Goal: Task Accomplishment & Management: Complete application form

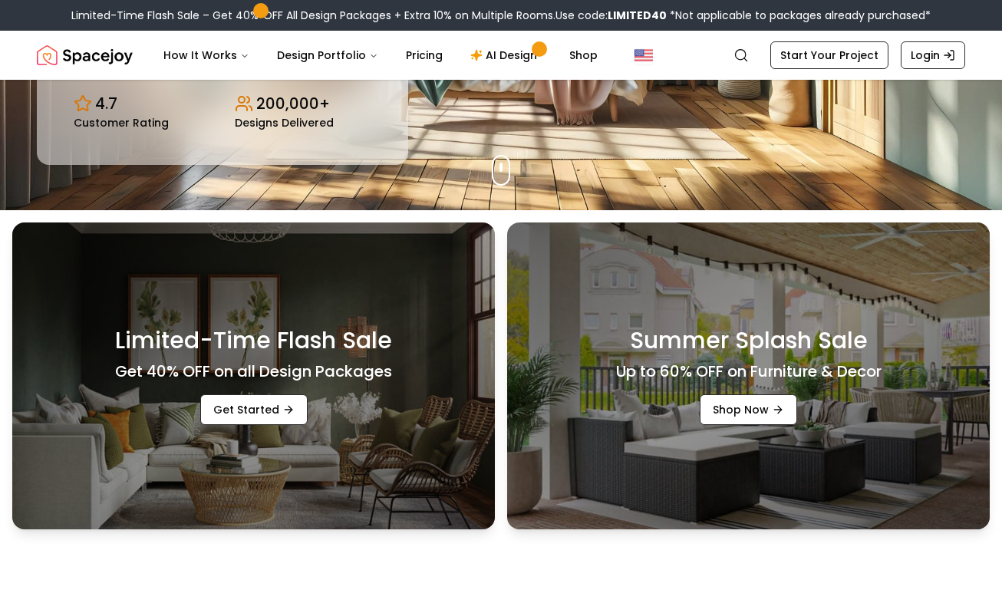
scroll to position [384, 0]
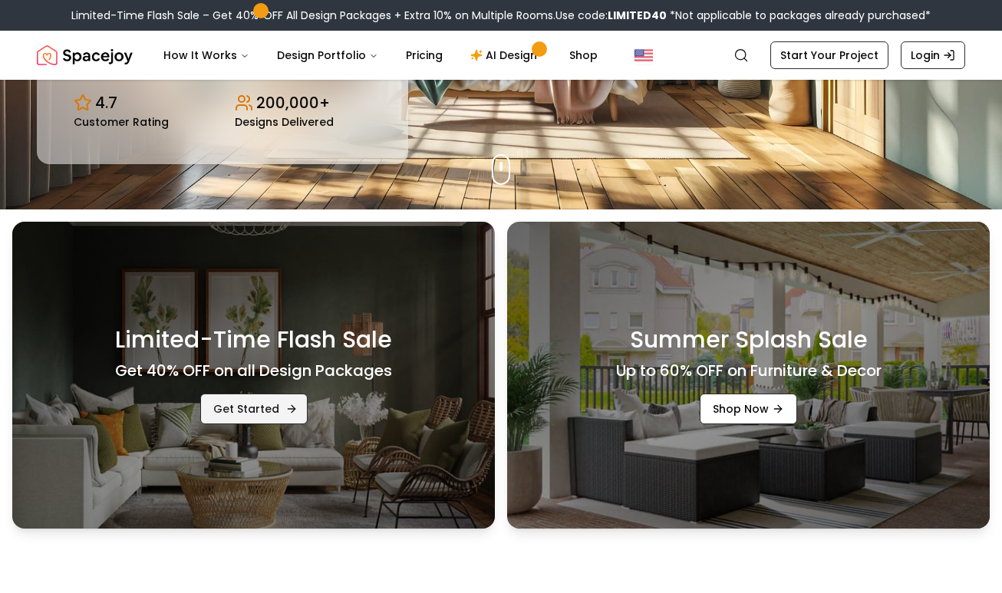
click at [278, 412] on link "Get Started" at bounding box center [253, 409] width 107 height 31
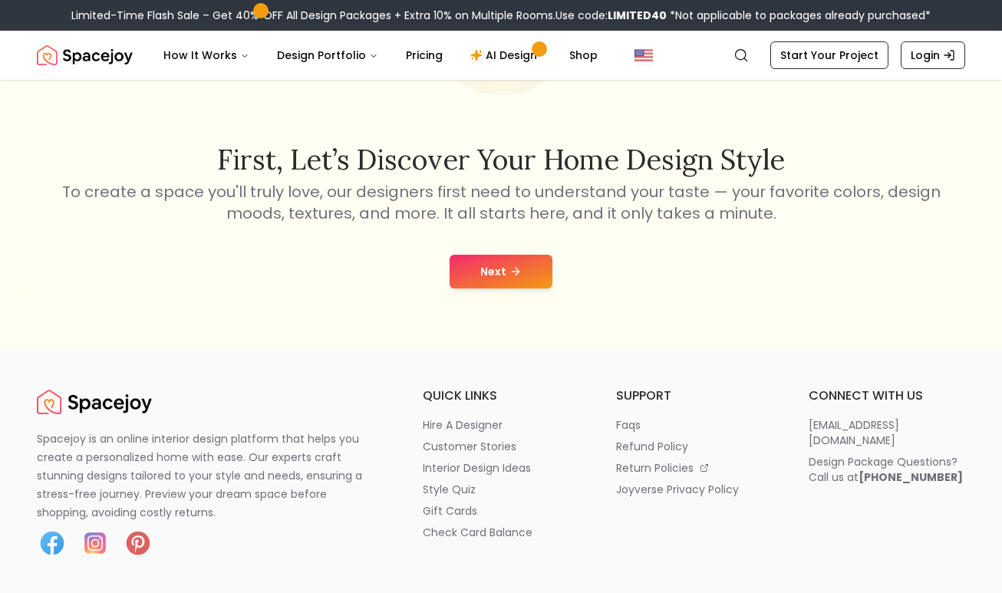
scroll to position [154, 0]
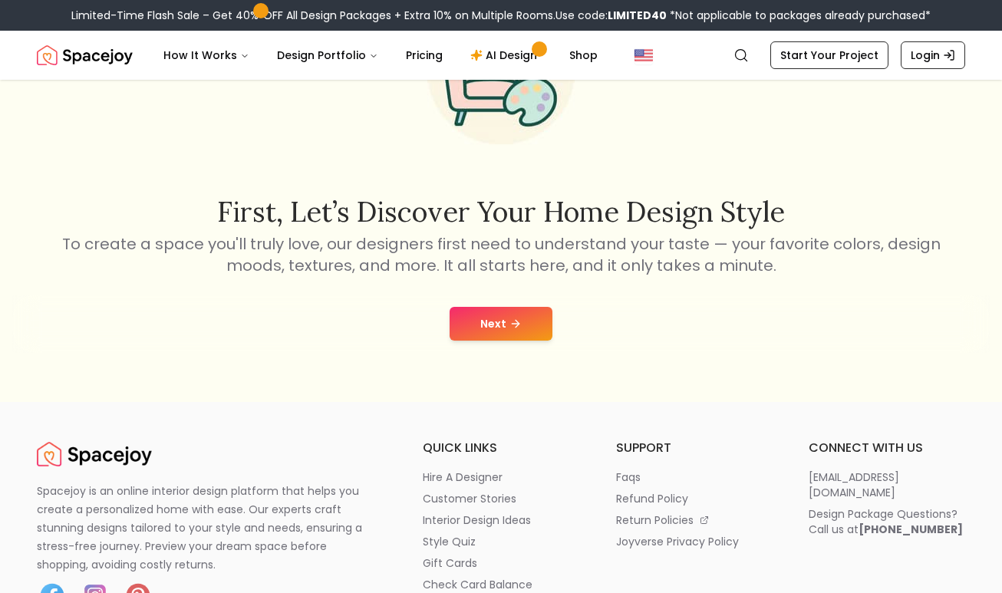
click at [510, 319] on icon at bounding box center [516, 324] width 12 height 12
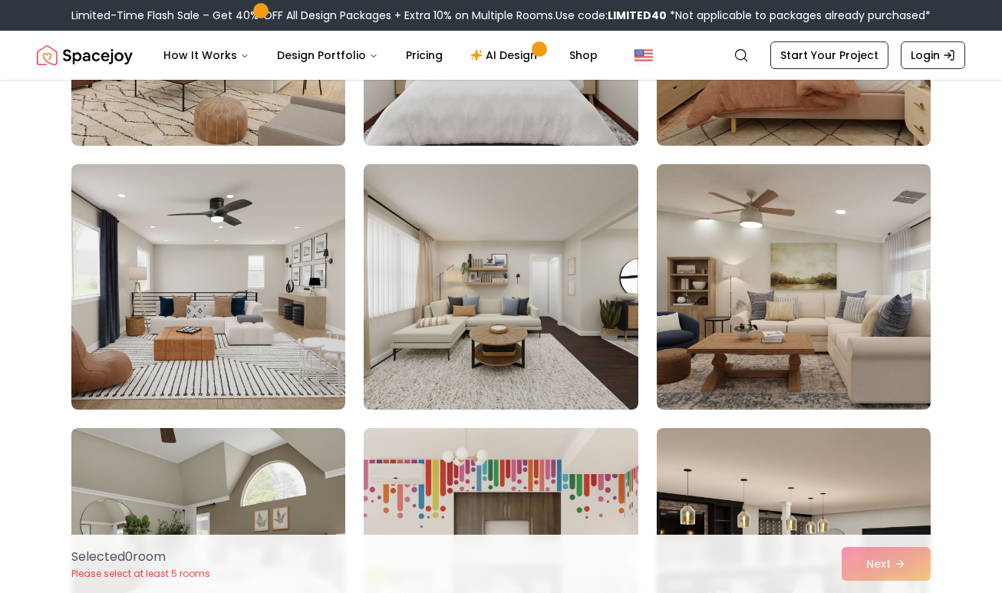
scroll to position [2686, 0]
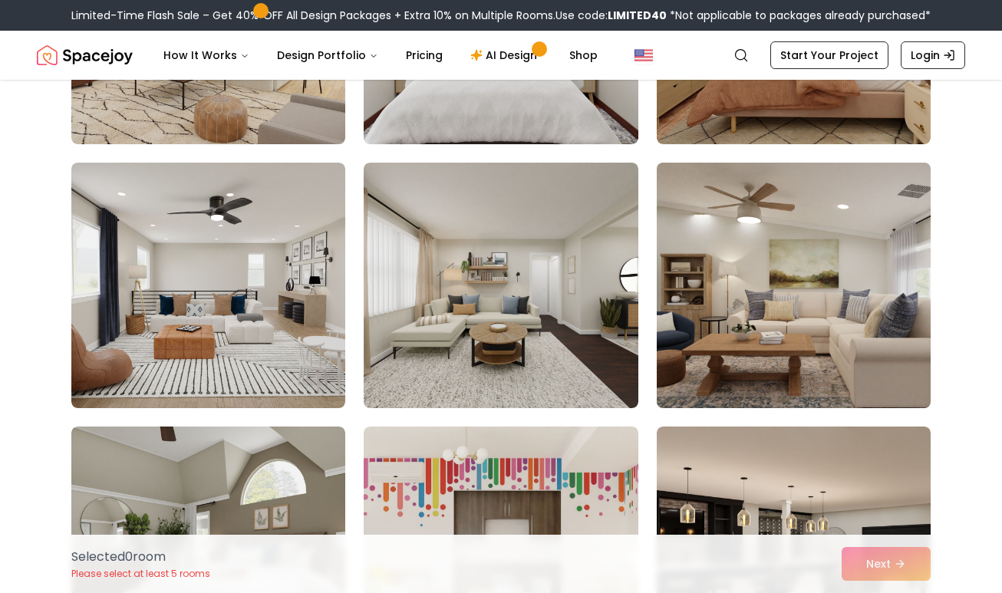
click at [801, 403] on img at bounding box center [794, 286] width 288 height 258
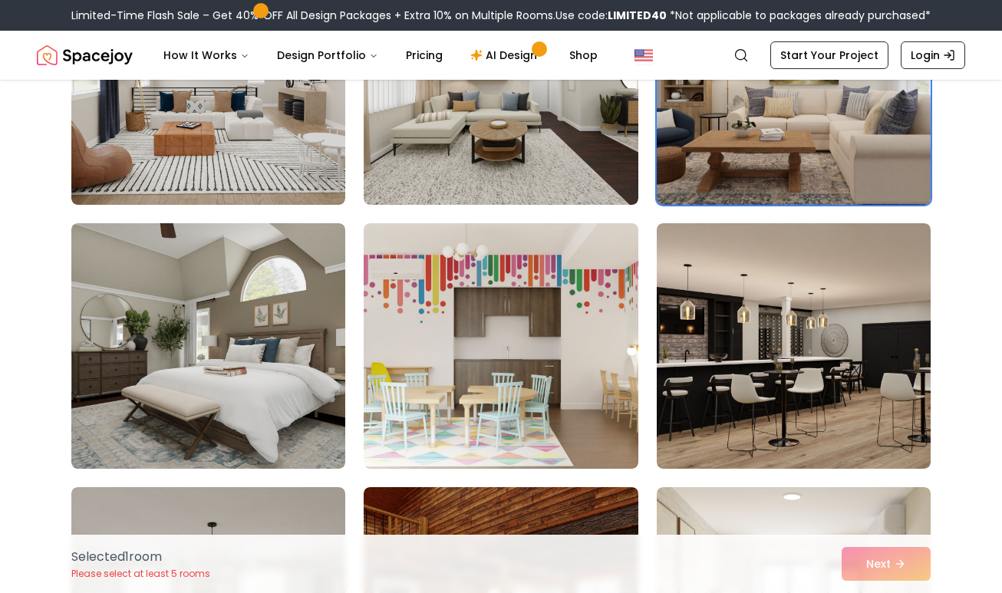
scroll to position [2917, 0]
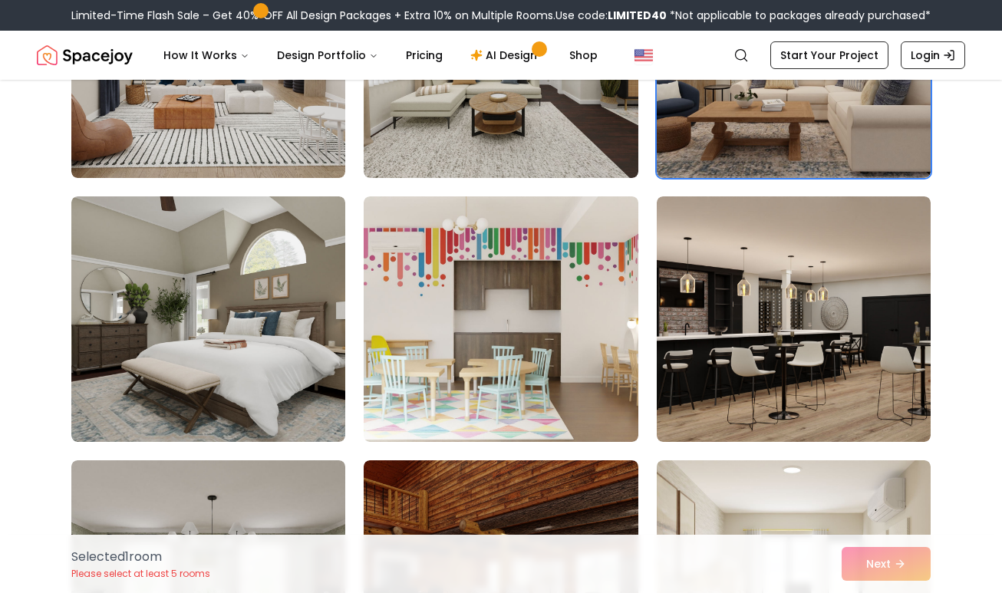
click at [879, 572] on div "Selected 1 room Please select at least 5 rooms Next" at bounding box center [501, 564] width 884 height 58
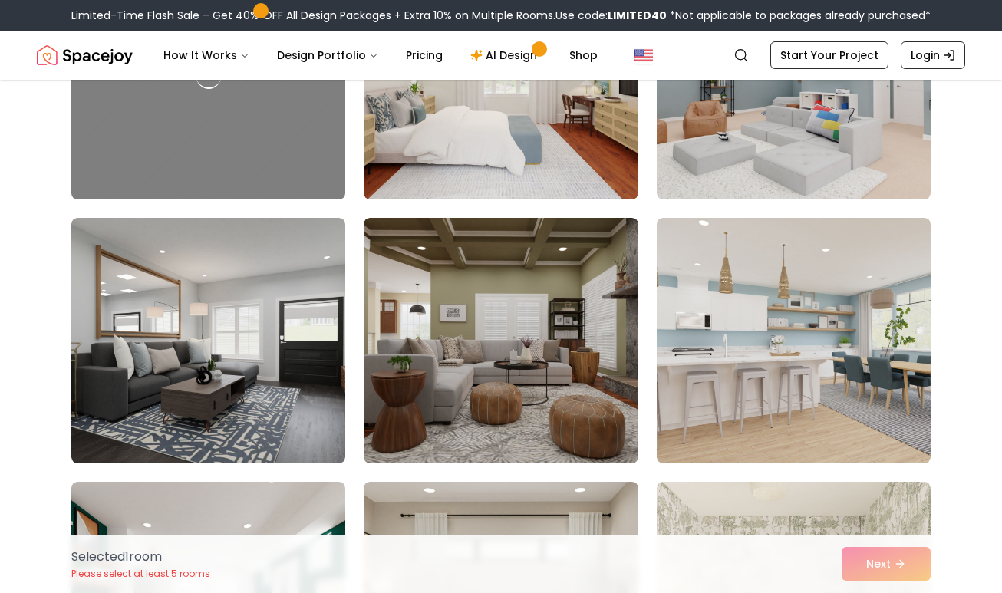
scroll to position [4221, 0]
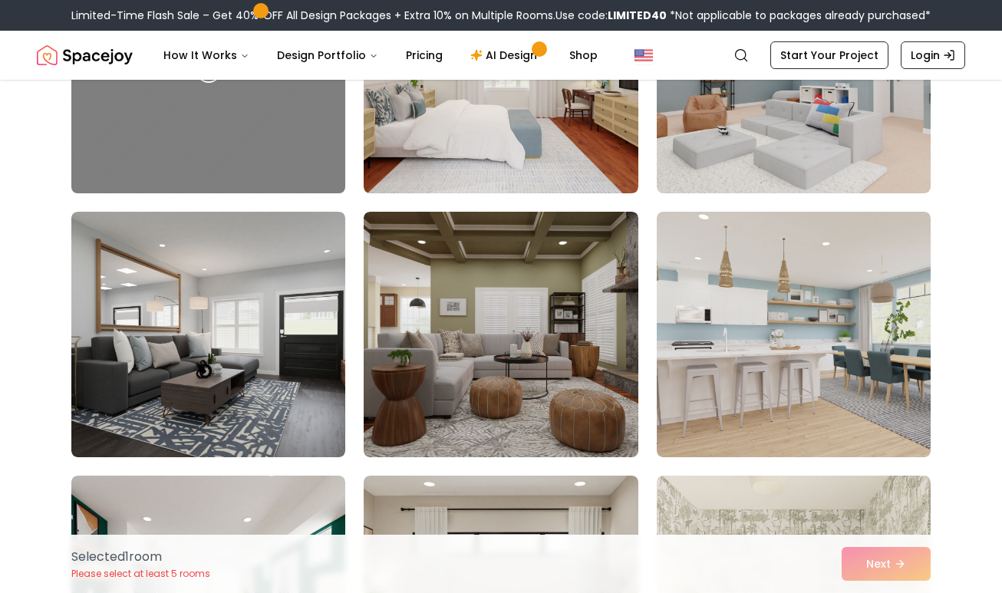
click at [596, 362] on img at bounding box center [501, 335] width 274 height 246
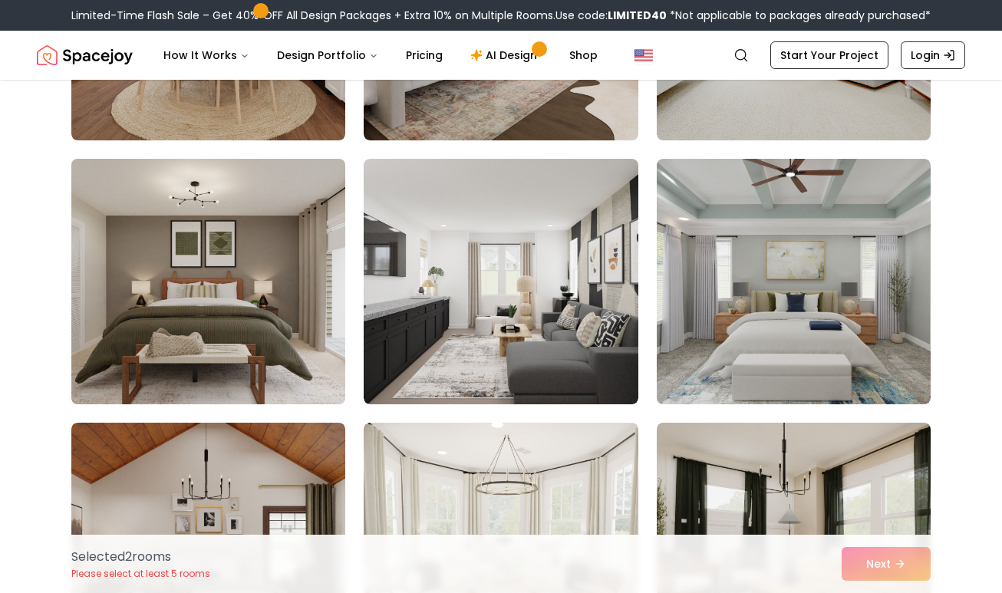
scroll to position [6677, 0]
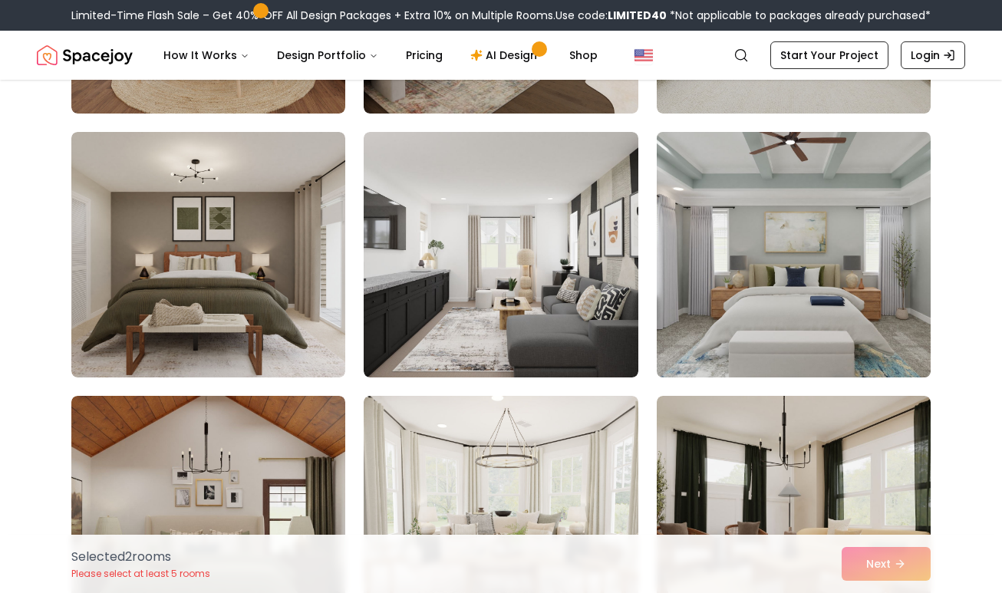
click at [809, 303] on img at bounding box center [794, 255] width 288 height 258
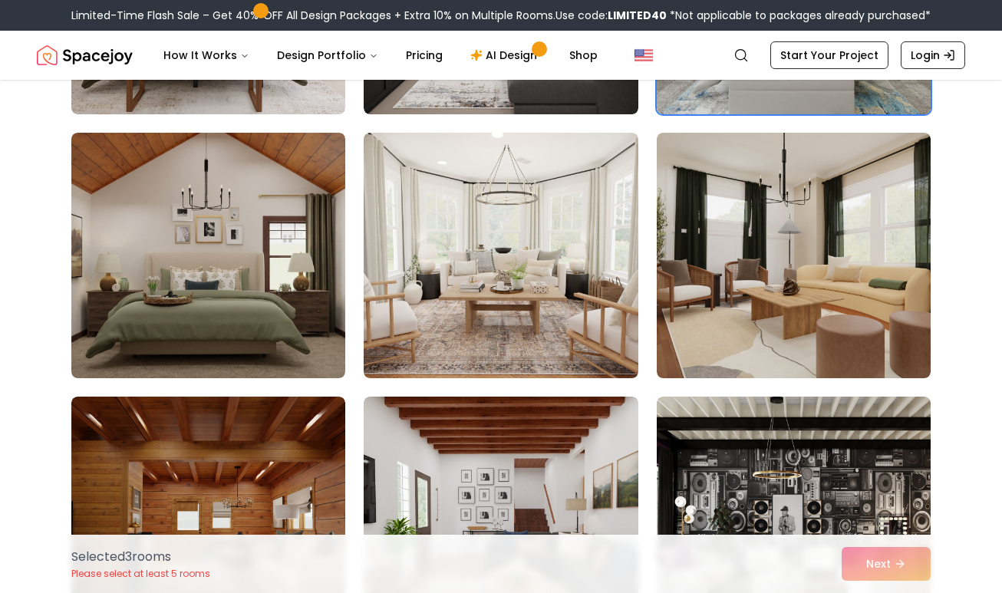
scroll to position [6984, 0]
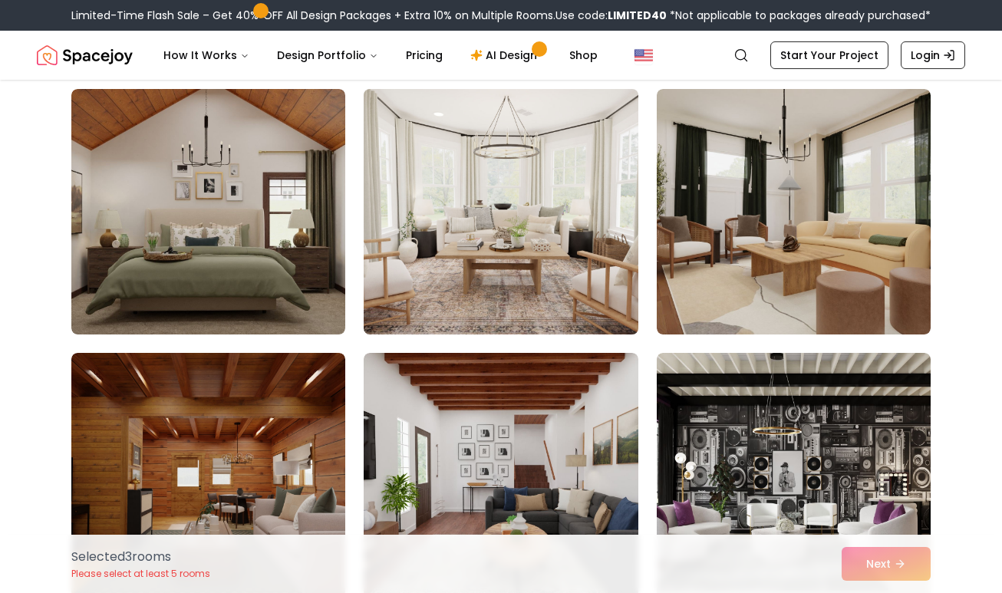
click at [565, 271] on img at bounding box center [501, 212] width 288 height 258
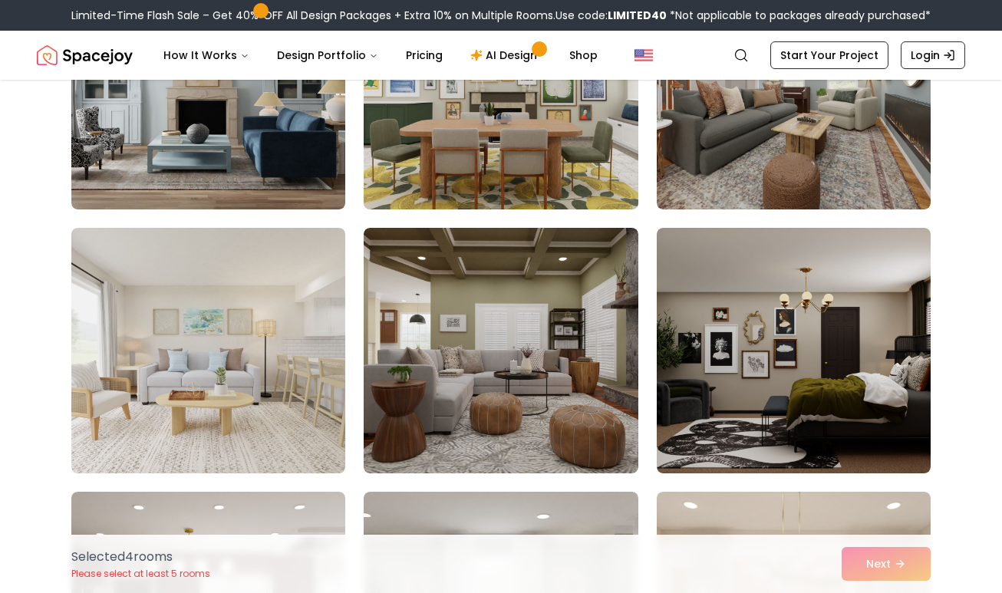
scroll to position [7905, 0]
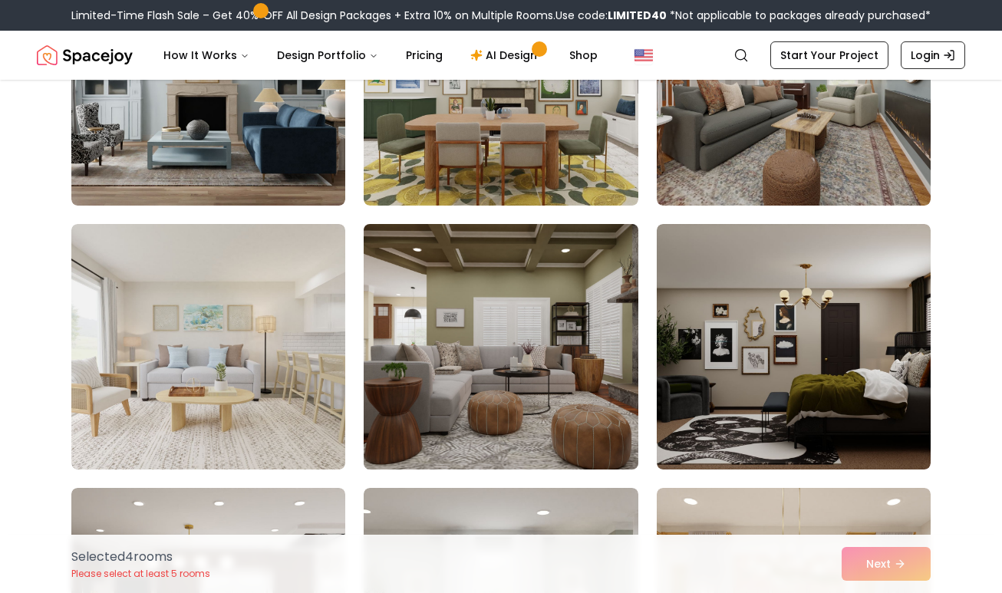
click at [471, 385] on img at bounding box center [501, 347] width 288 height 258
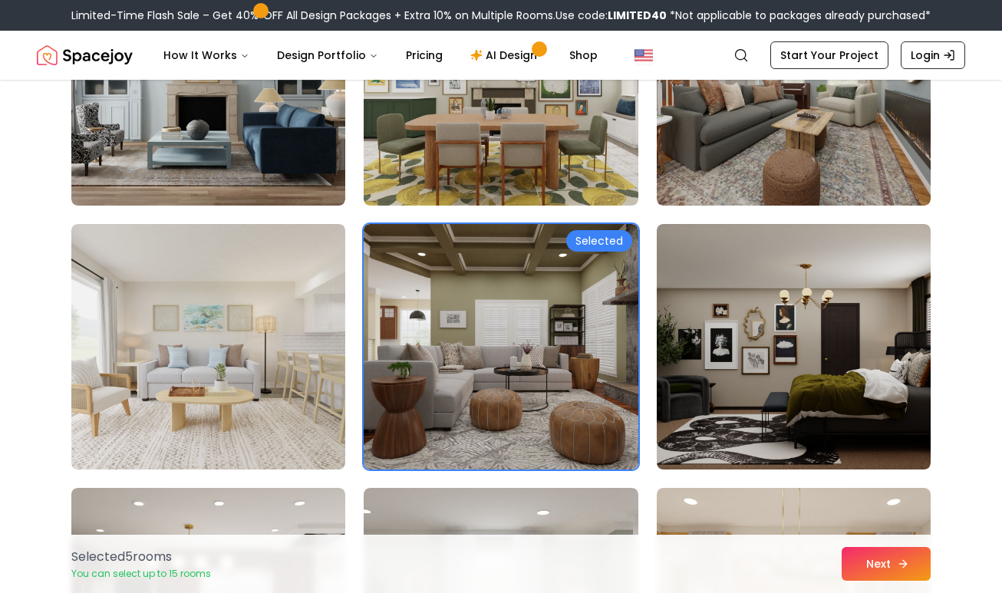
click at [919, 571] on button "Next" at bounding box center [886, 564] width 89 height 34
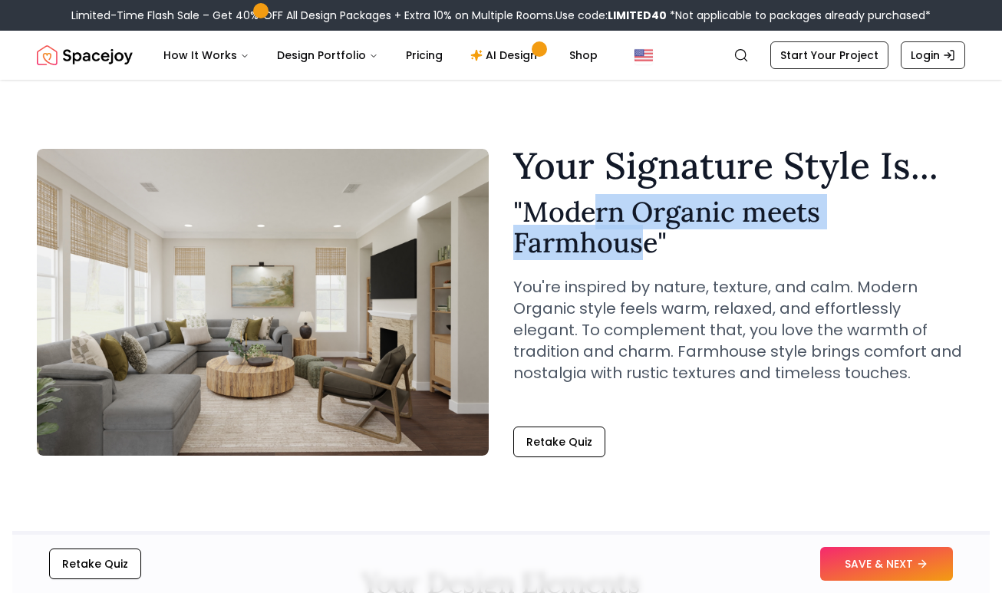
drag, startPoint x: 596, startPoint y: 226, endPoint x: 644, endPoint y: 229, distance: 48.5
click at [644, 229] on h2 "" Modern Organic meets Farmhouse "" at bounding box center [739, 226] width 452 height 61
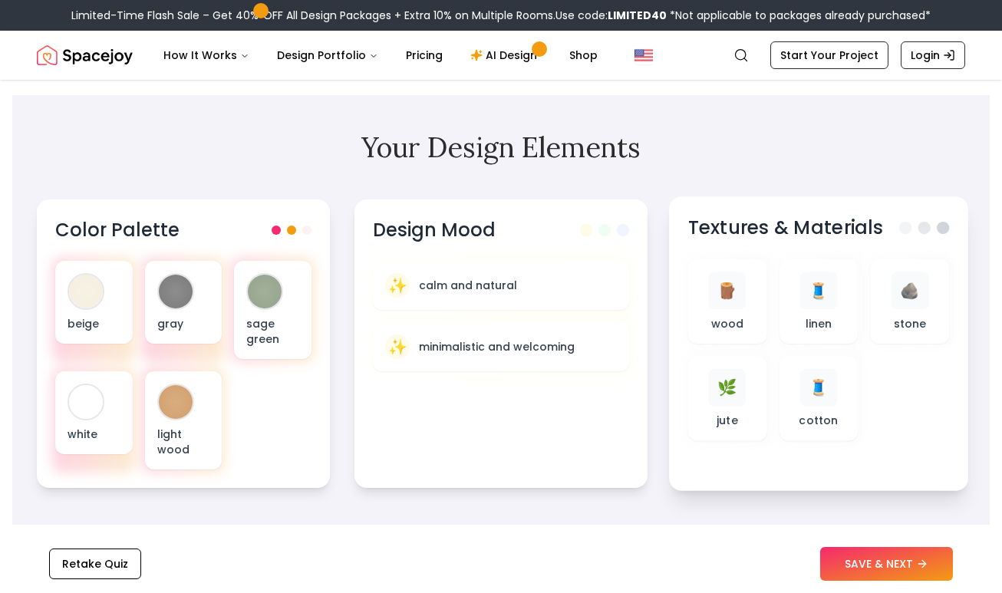
scroll to position [691, 0]
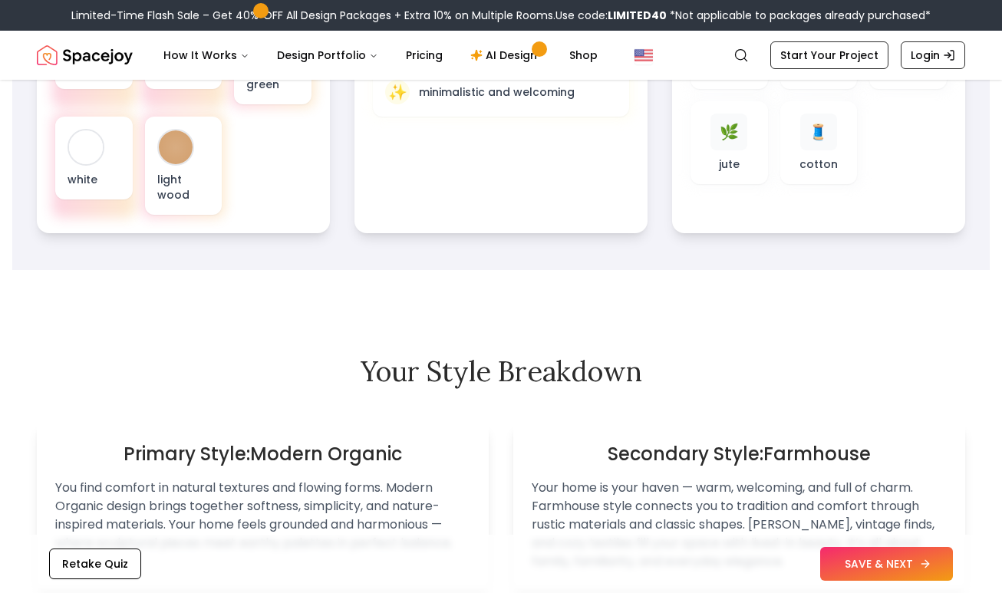
click at [896, 563] on button "SAVE & NEXT" at bounding box center [886, 564] width 133 height 34
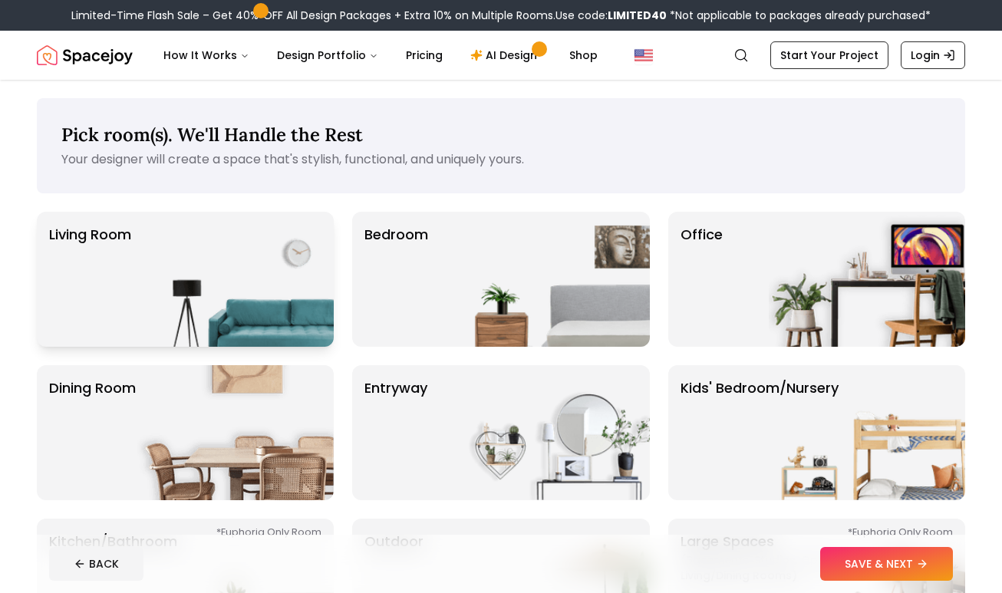
click at [269, 287] on img at bounding box center [235, 279] width 196 height 135
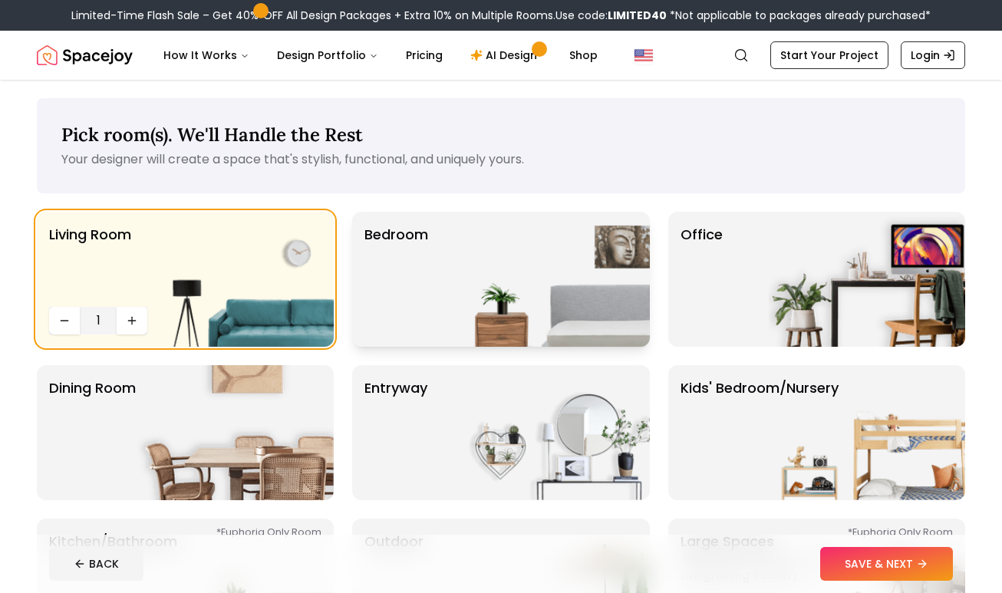
click at [503, 285] on img at bounding box center [552, 279] width 196 height 135
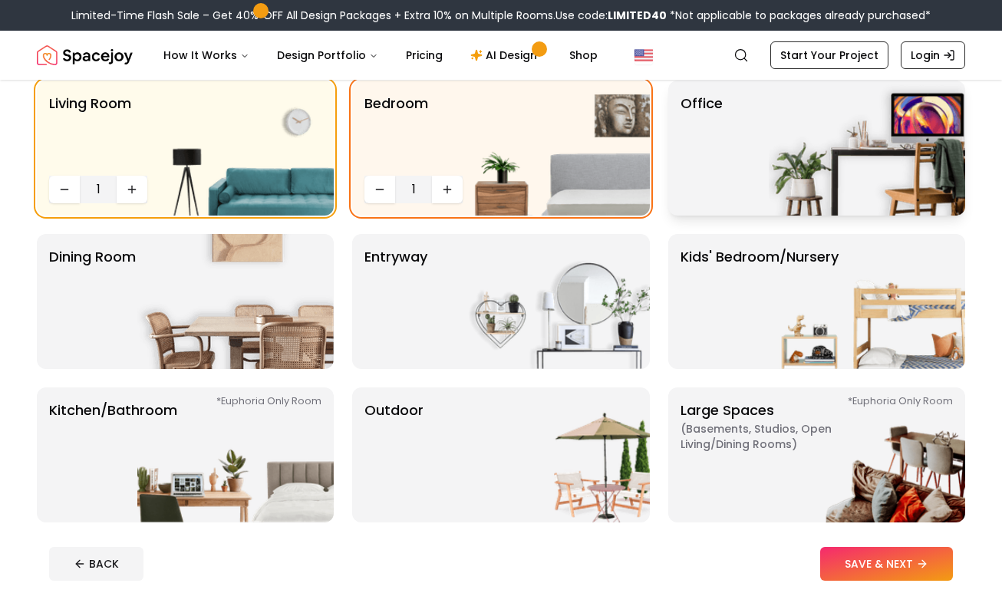
scroll to position [154, 0]
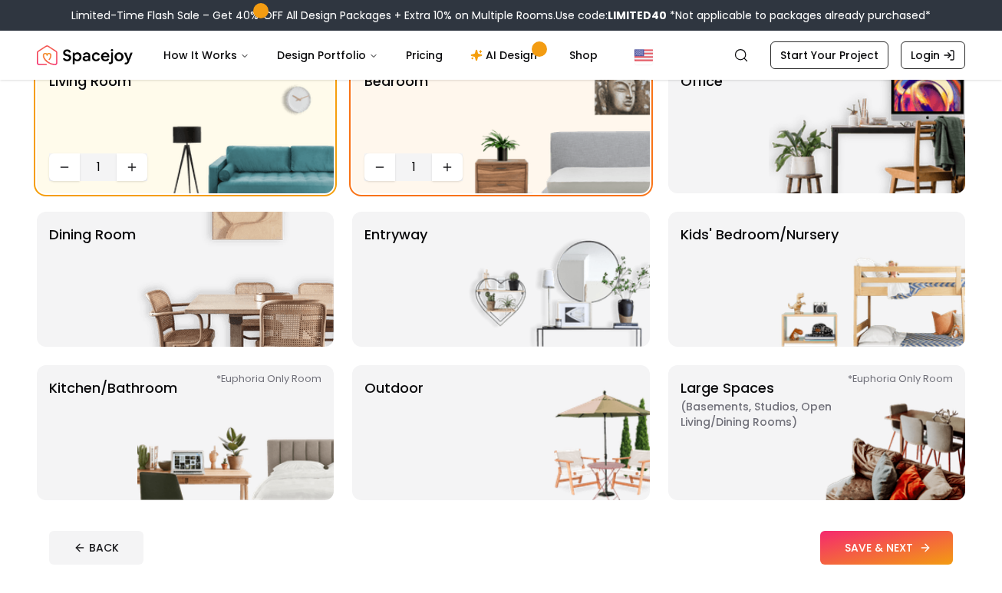
click at [919, 545] on button "SAVE & NEXT" at bounding box center [886, 548] width 133 height 34
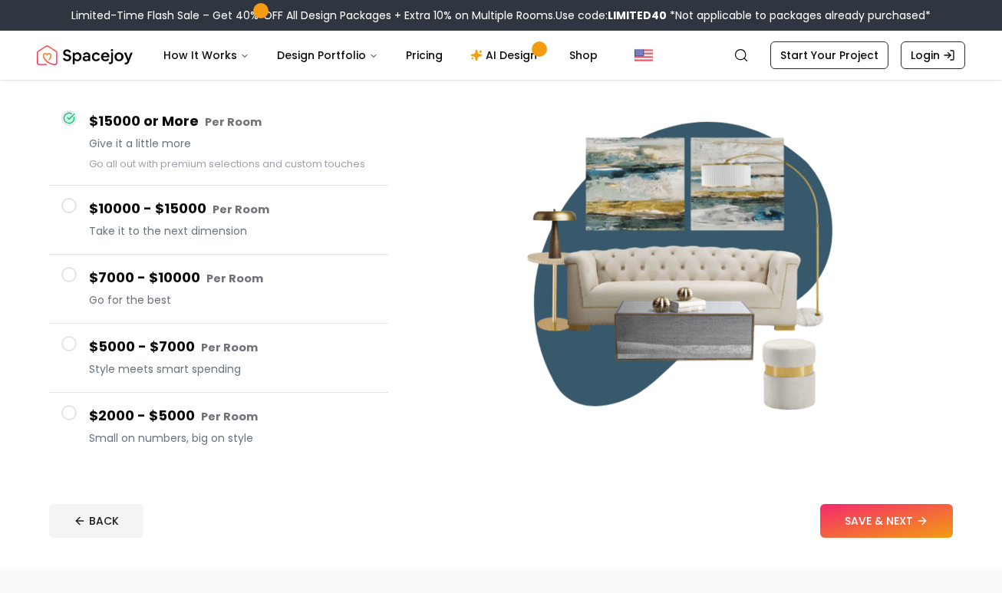
scroll to position [230, 0]
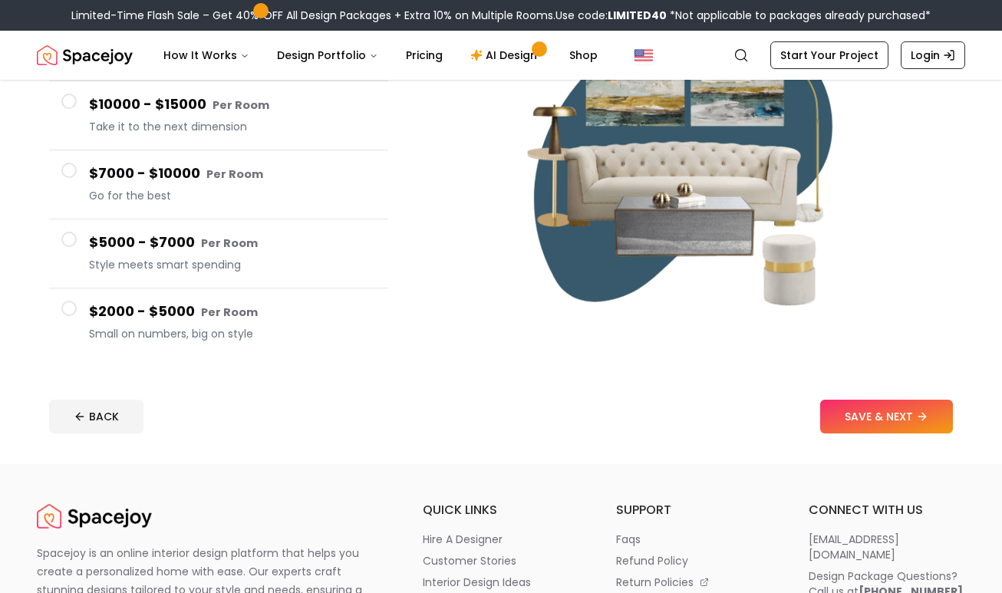
click at [147, 315] on h4 "$2000 - $5000 Per Room" at bounding box center [232, 312] width 287 height 22
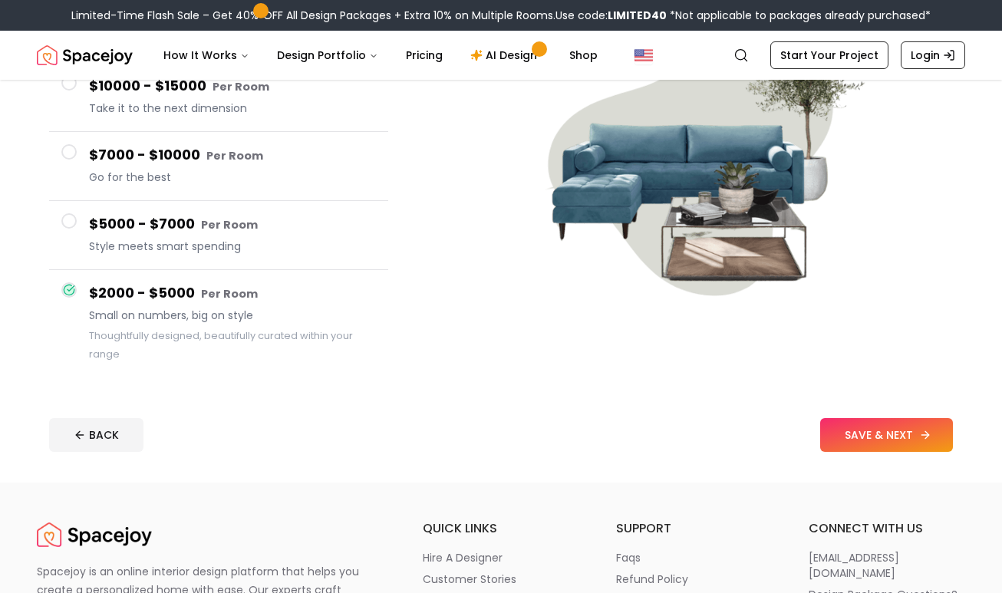
click at [903, 436] on button "SAVE & NEXT" at bounding box center [886, 435] width 133 height 34
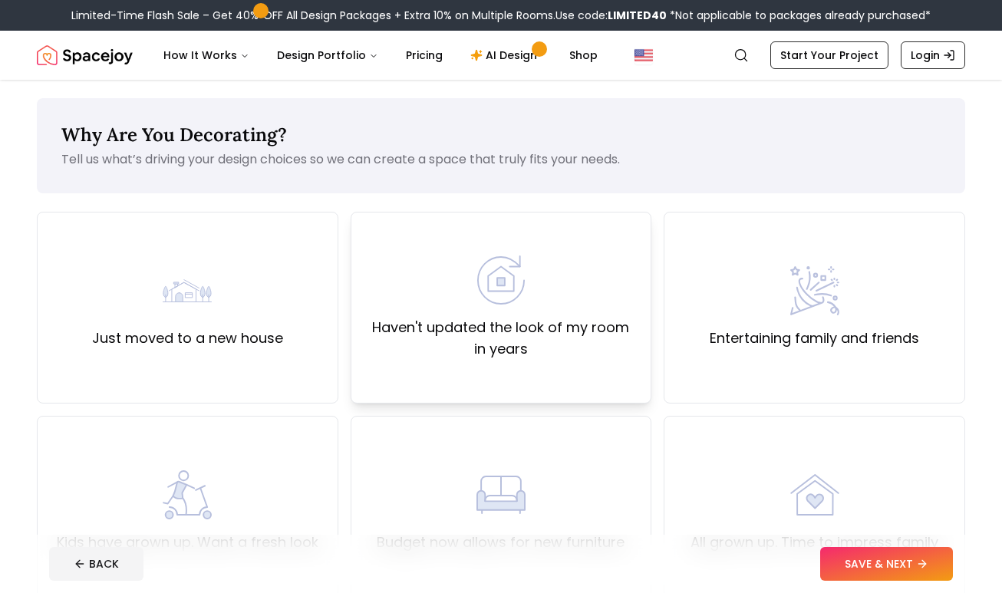
click at [541, 338] on label "Haven't updated the look of my room in years" at bounding box center [502, 338] width 276 height 43
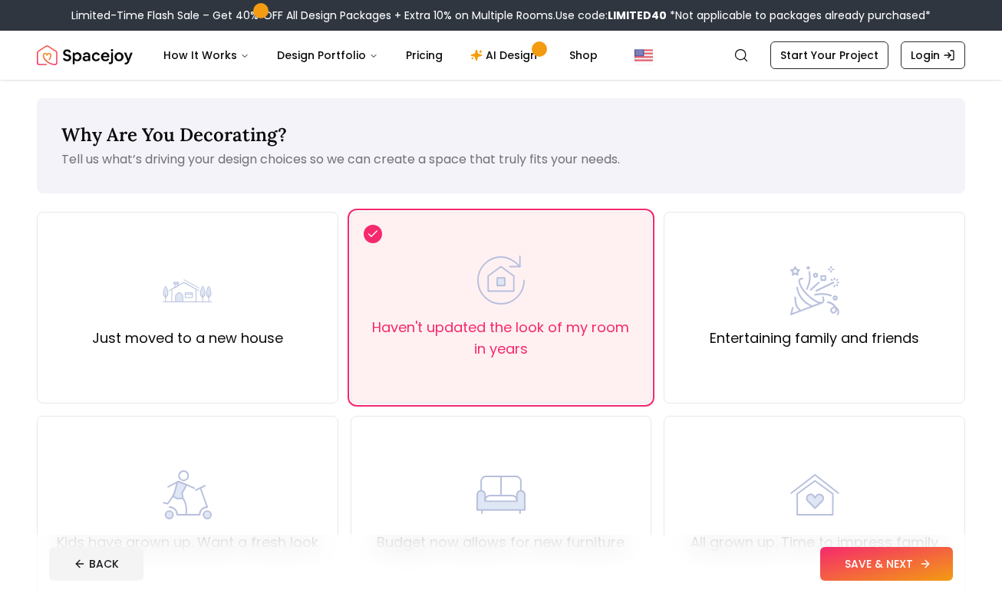
click at [883, 560] on button "SAVE & NEXT" at bounding box center [886, 564] width 133 height 34
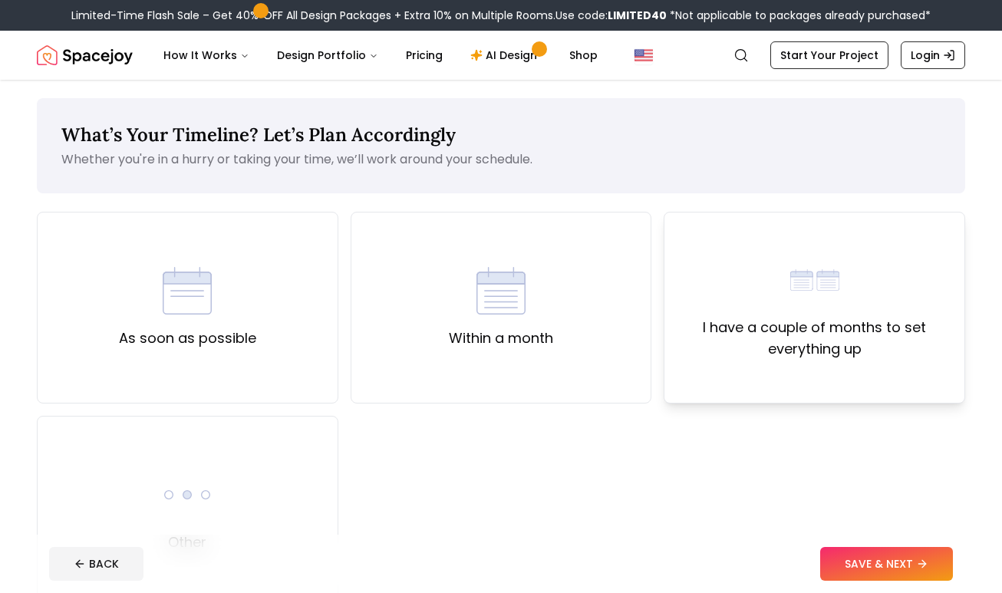
click at [821, 342] on label "I have a couple of months to set everything up" at bounding box center [815, 338] width 276 height 43
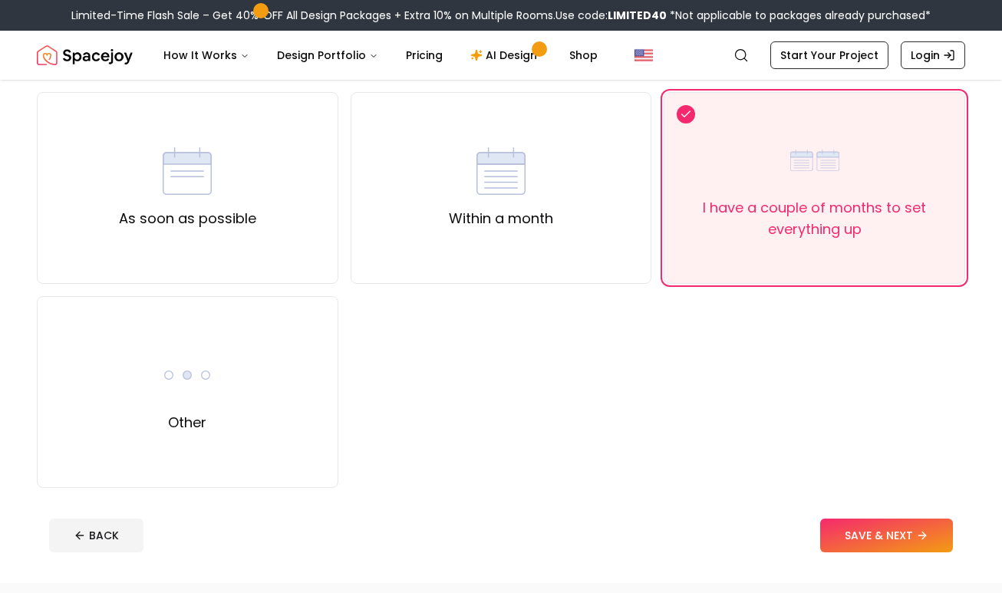
scroll to position [154, 0]
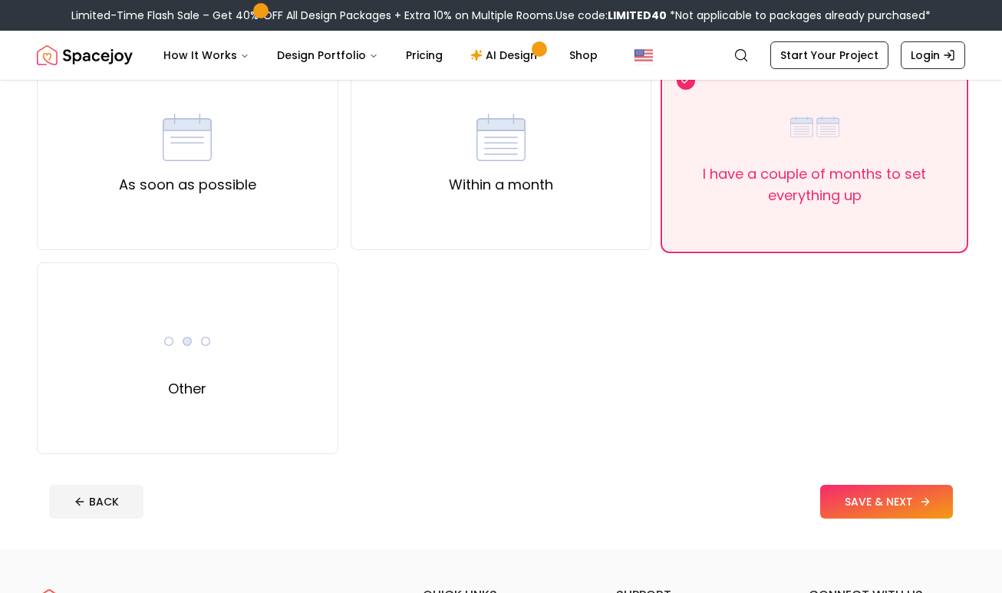
click at [882, 499] on button "SAVE & NEXT" at bounding box center [886, 502] width 133 height 34
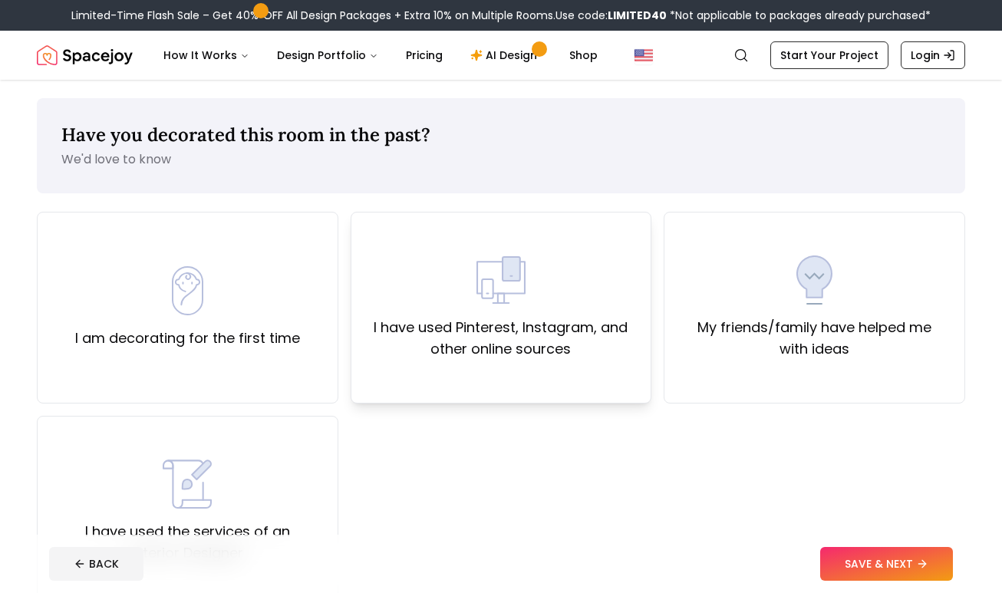
click at [585, 368] on div "I have used Pinterest, Instagram, and other online sources" at bounding box center [502, 308] width 302 height 192
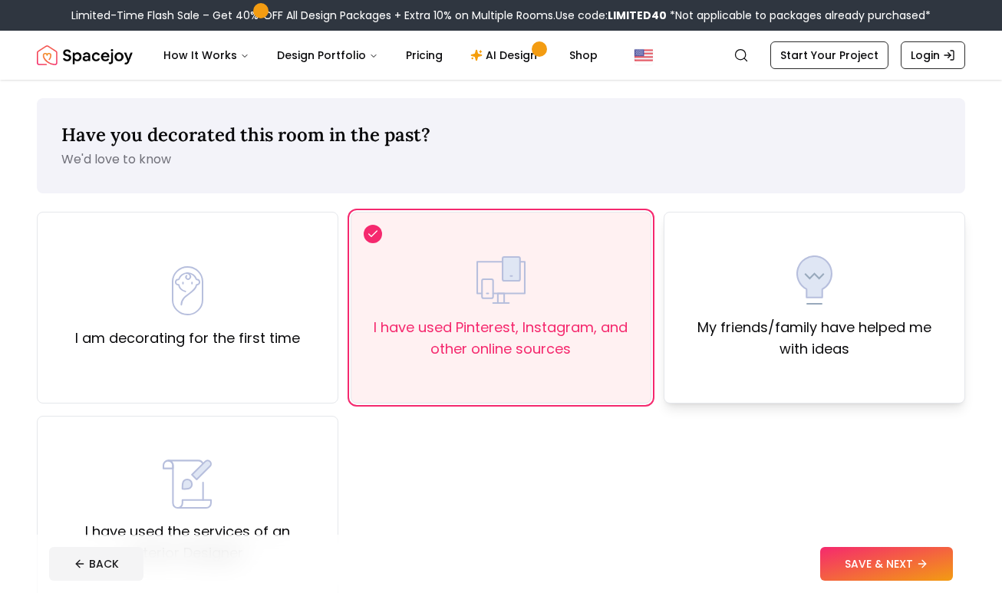
click at [860, 353] on label "My friends/family have helped me with ideas" at bounding box center [815, 338] width 276 height 43
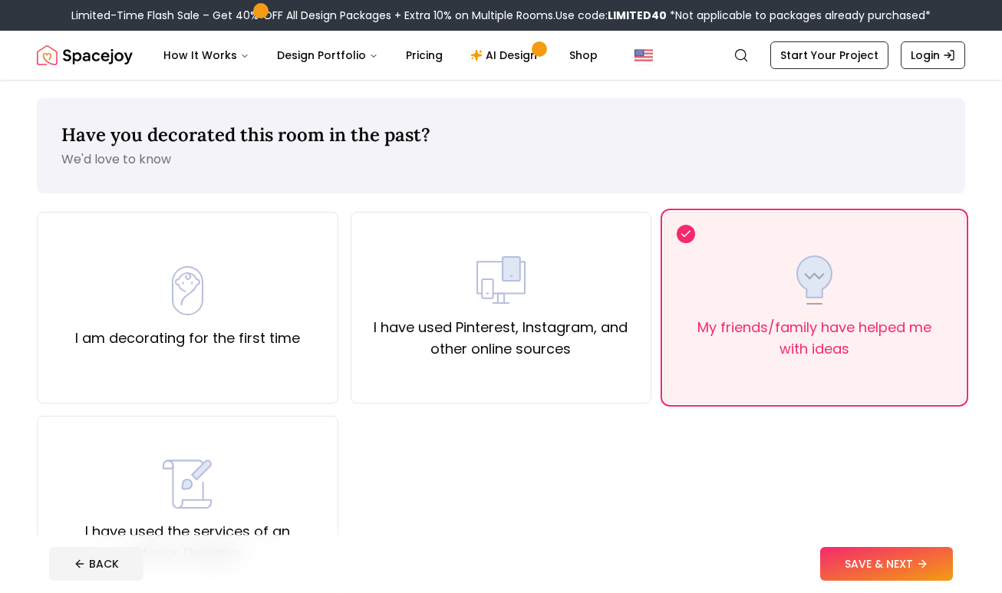
click at [913, 563] on button "SAVE & NEXT" at bounding box center [886, 564] width 133 height 34
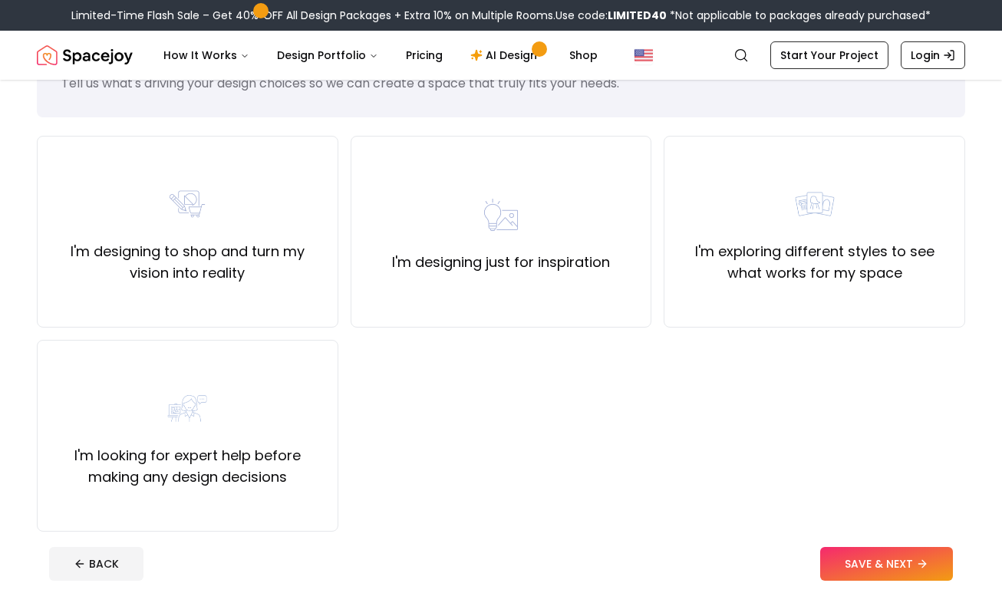
scroll to position [77, 0]
click at [289, 426] on div "I'm looking for expert help before making any design decisions" at bounding box center [188, 435] width 276 height 104
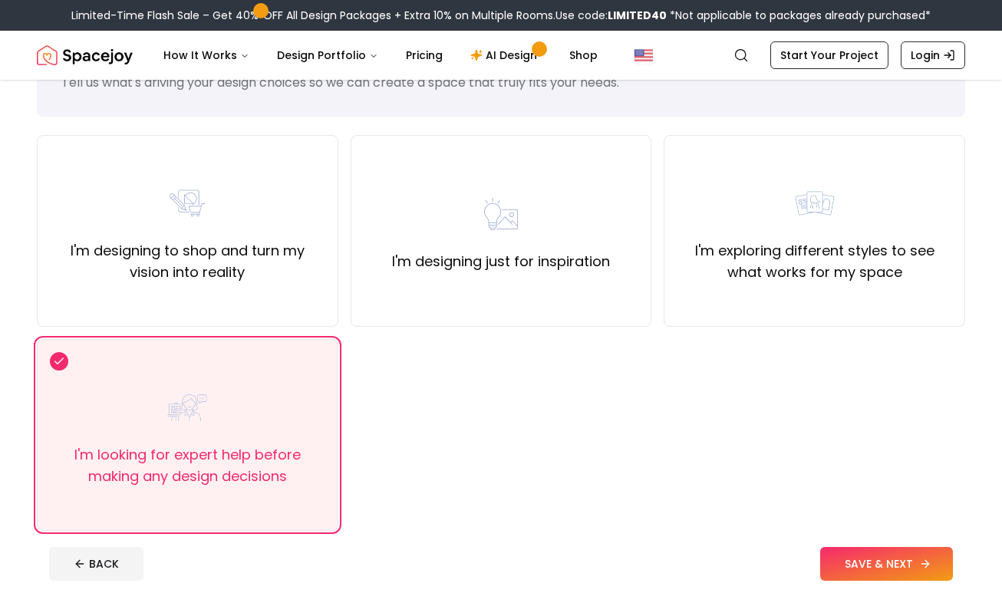
click at [861, 561] on button "SAVE & NEXT" at bounding box center [886, 564] width 133 height 34
